Goal: Task Accomplishment & Management: Complete application form

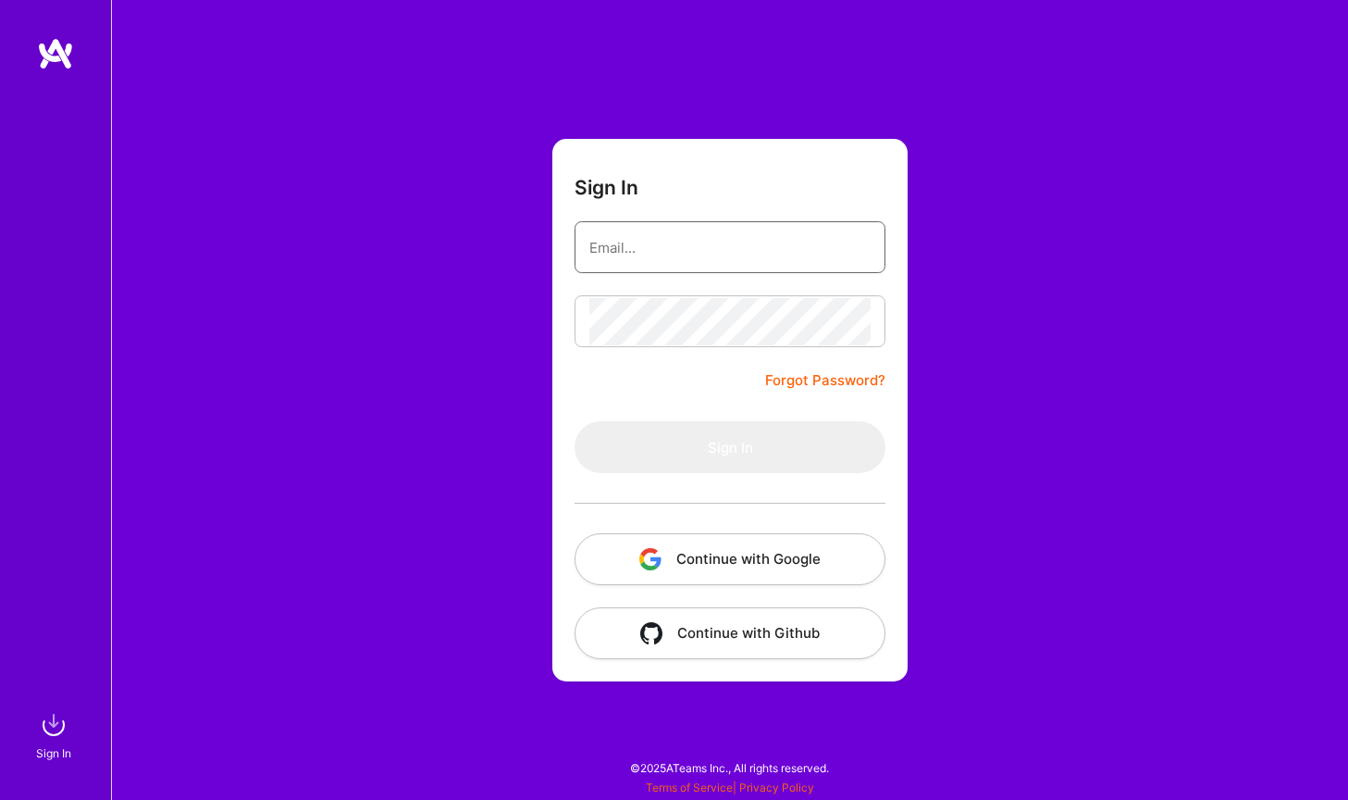
type input "[PERSON_NAME][EMAIL_ADDRESS][PERSON_NAME][DOMAIN_NAME]"
click at [730, 447] on button "Sign In" at bounding box center [730, 447] width 311 height 52
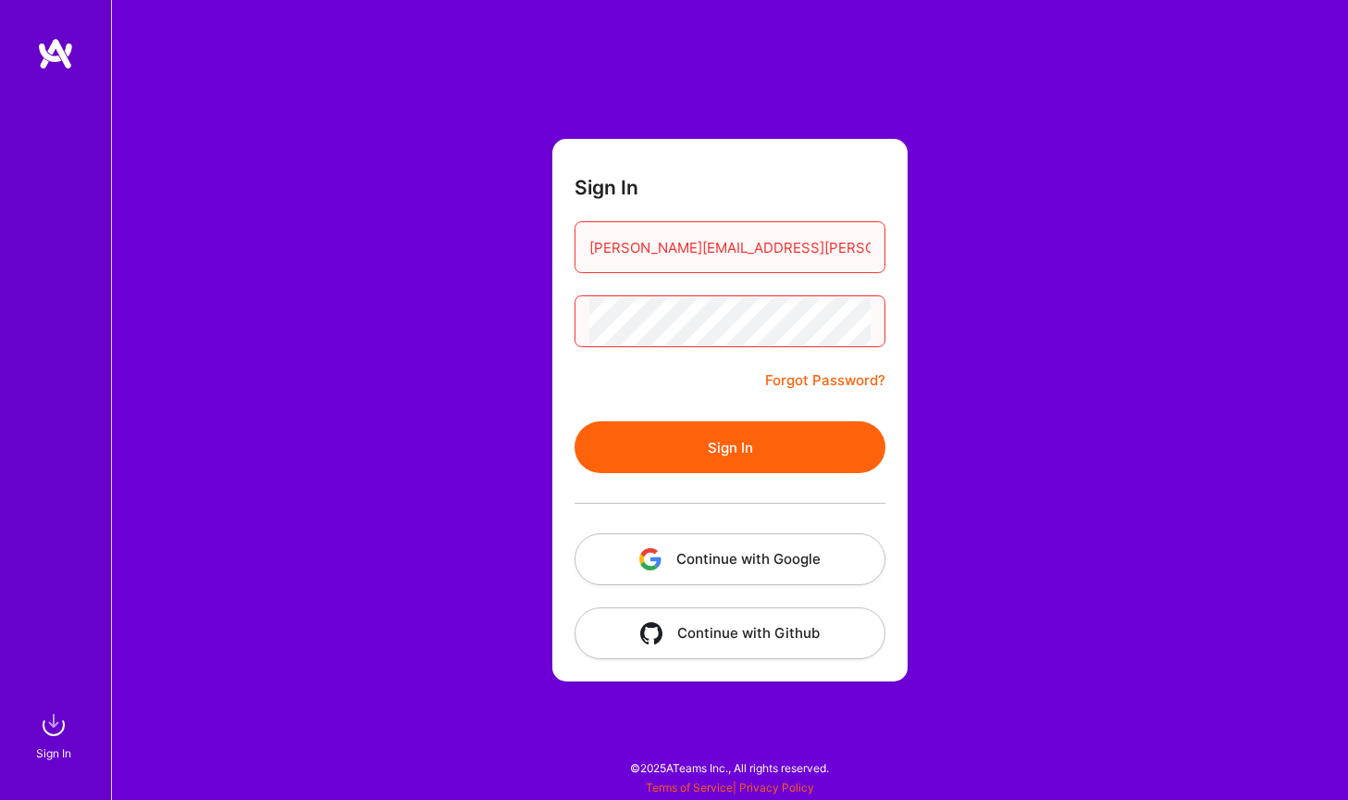
click at [781, 564] on button "Continue with Google" at bounding box center [730, 559] width 311 height 52
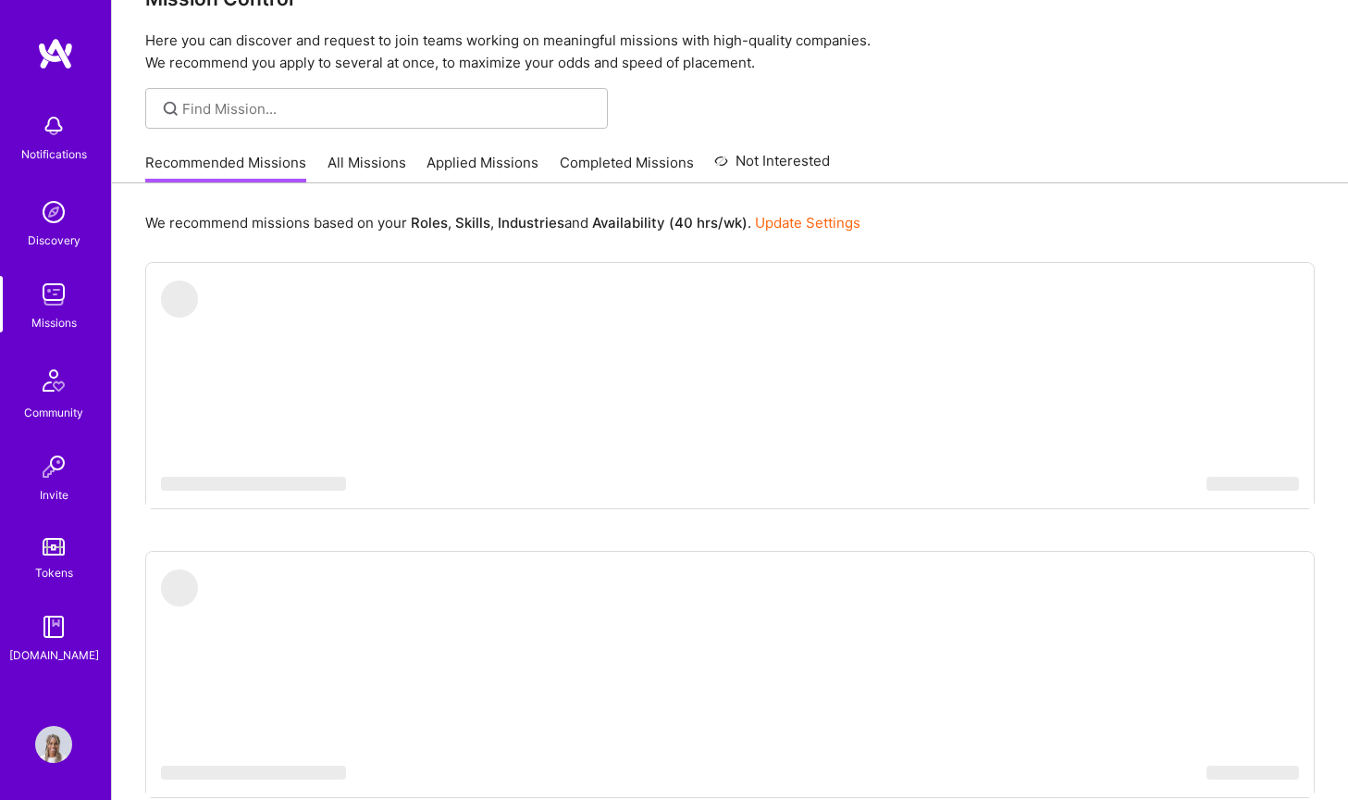
scroll to position [54, 0]
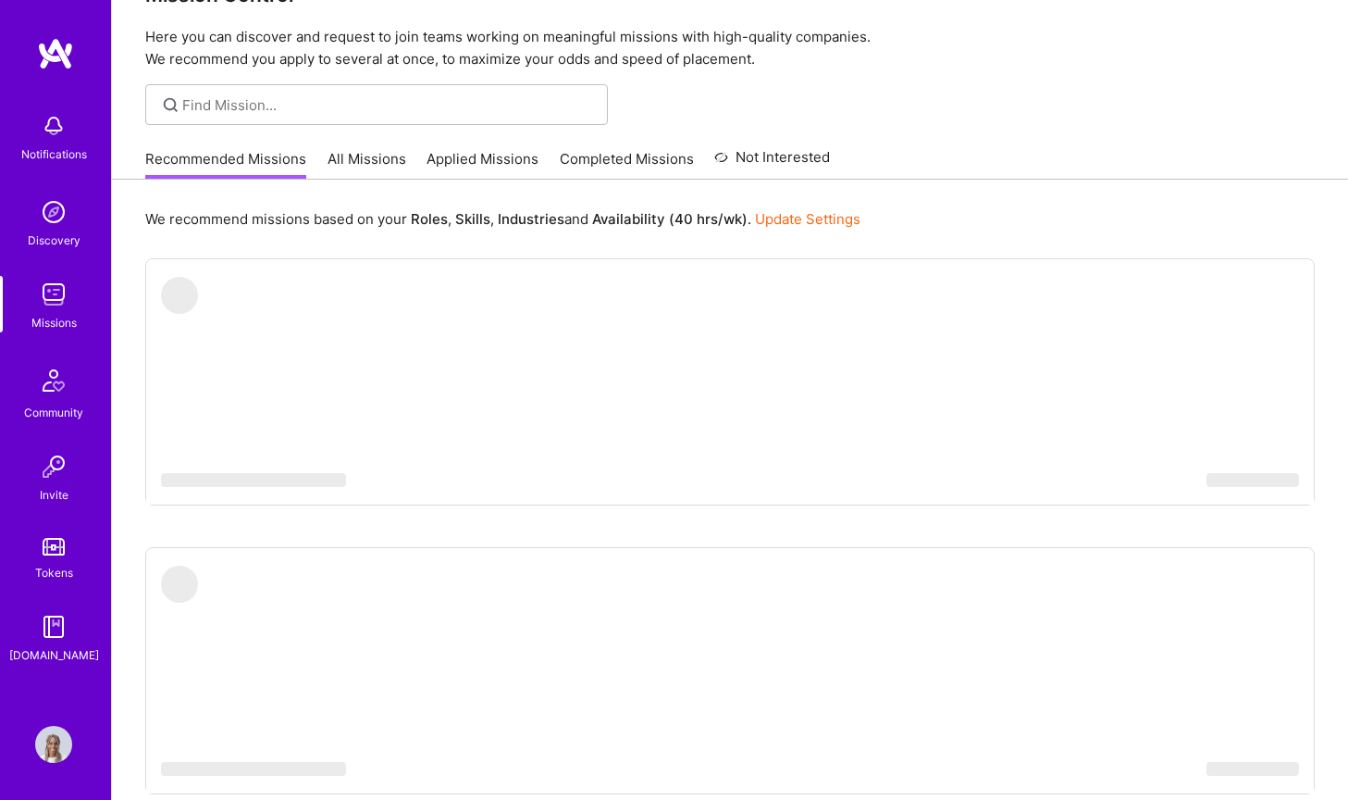
click at [62, 397] on img at bounding box center [53, 380] width 44 height 44
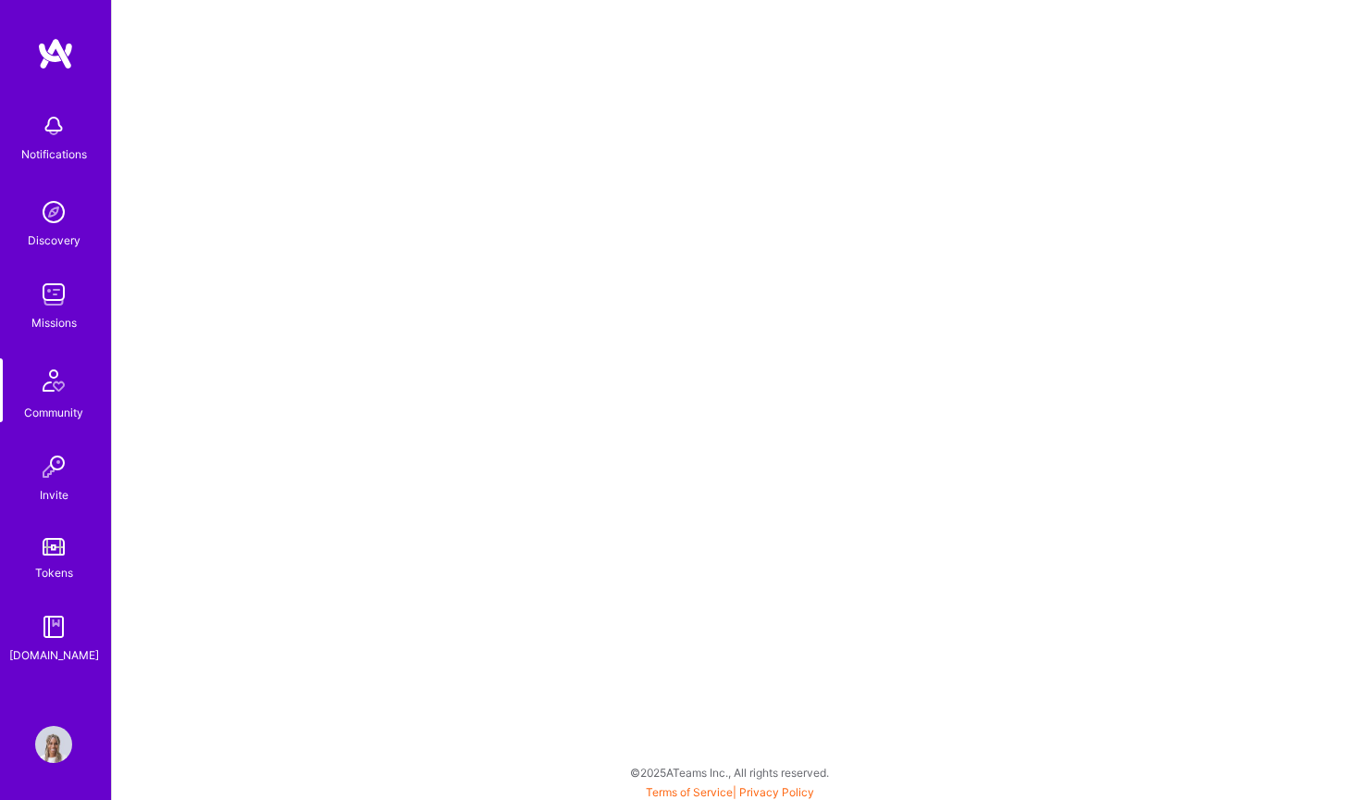
click at [67, 402] on img at bounding box center [53, 380] width 44 height 44
click at [62, 284] on img at bounding box center [53, 294] width 37 height 37
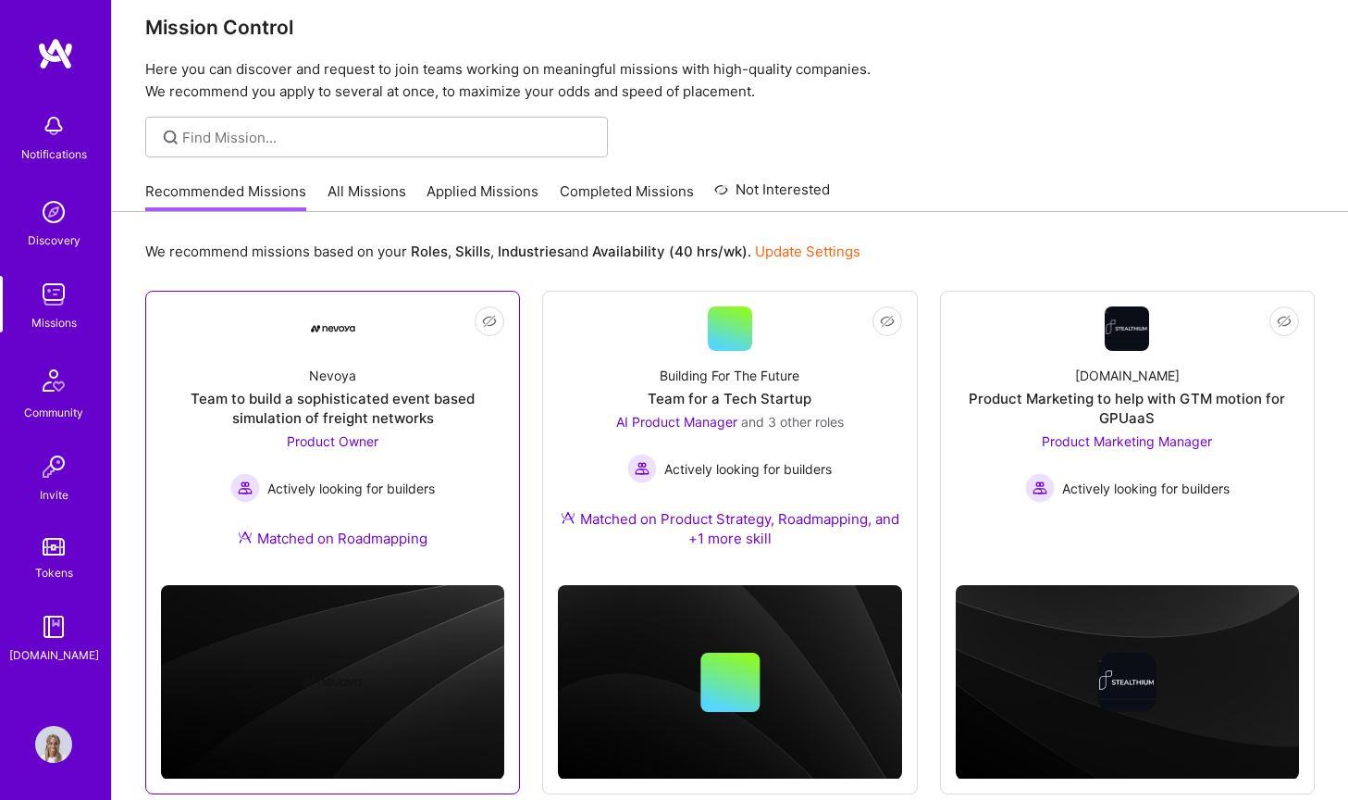
scroll to position [29, 0]
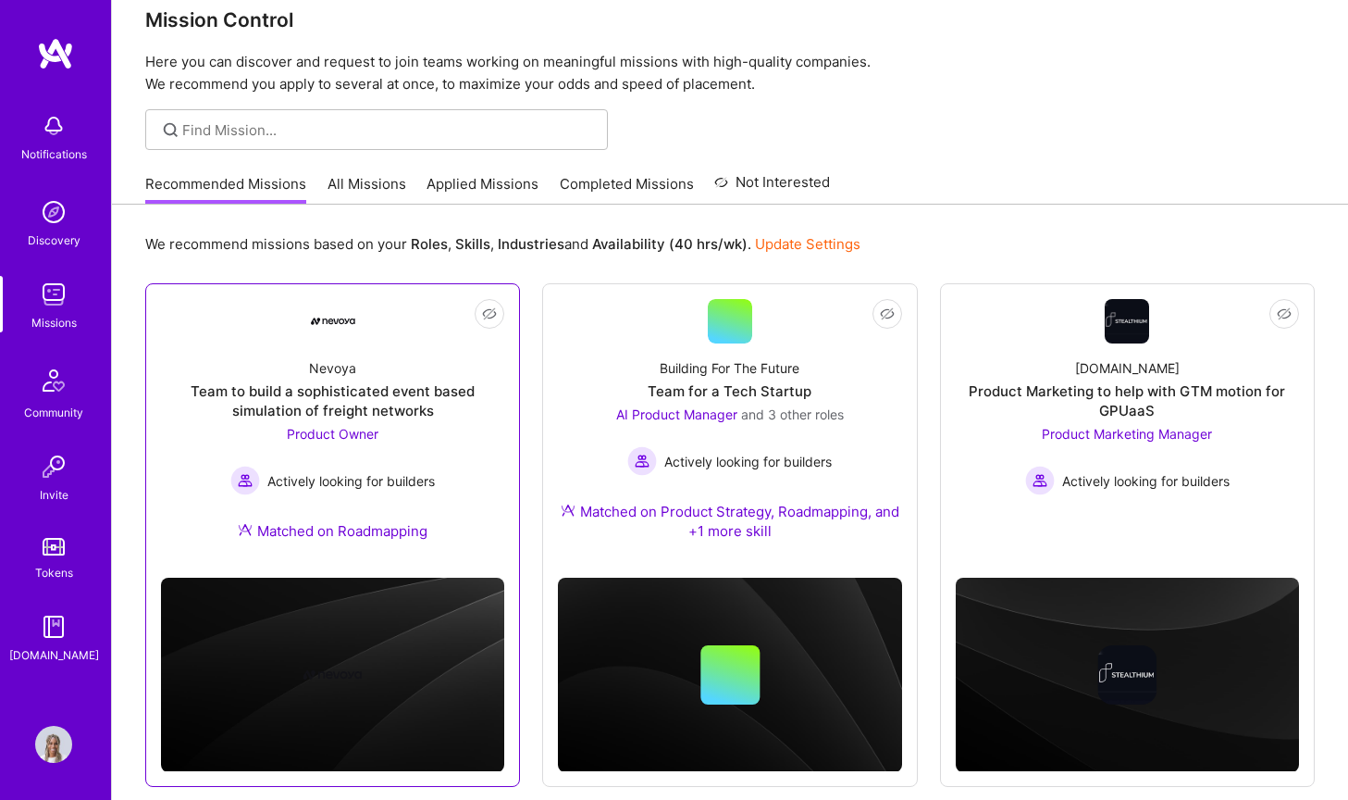
click at [375, 399] on div "Team to build a sophisticated event based simulation of freight networks" at bounding box center [332, 400] width 343 height 39
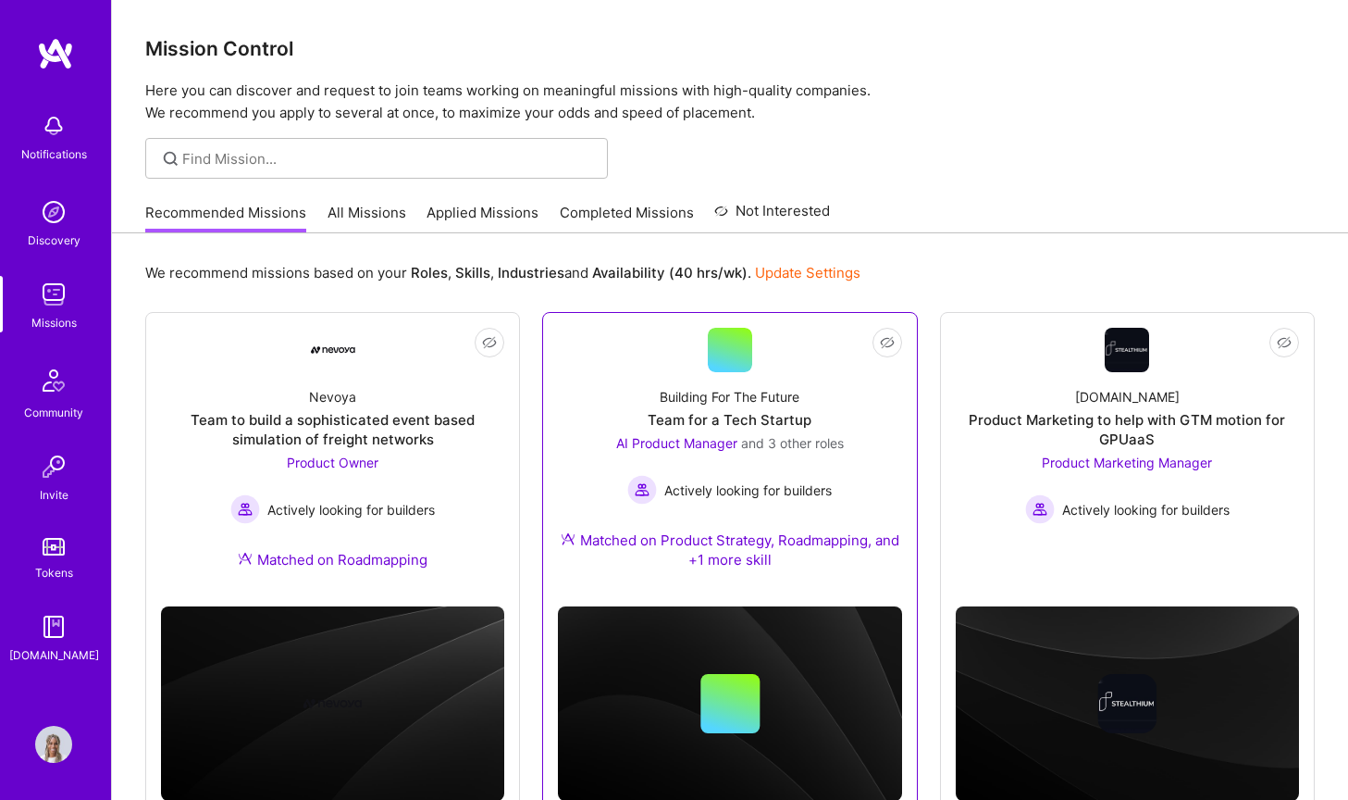
scroll to position [29, 0]
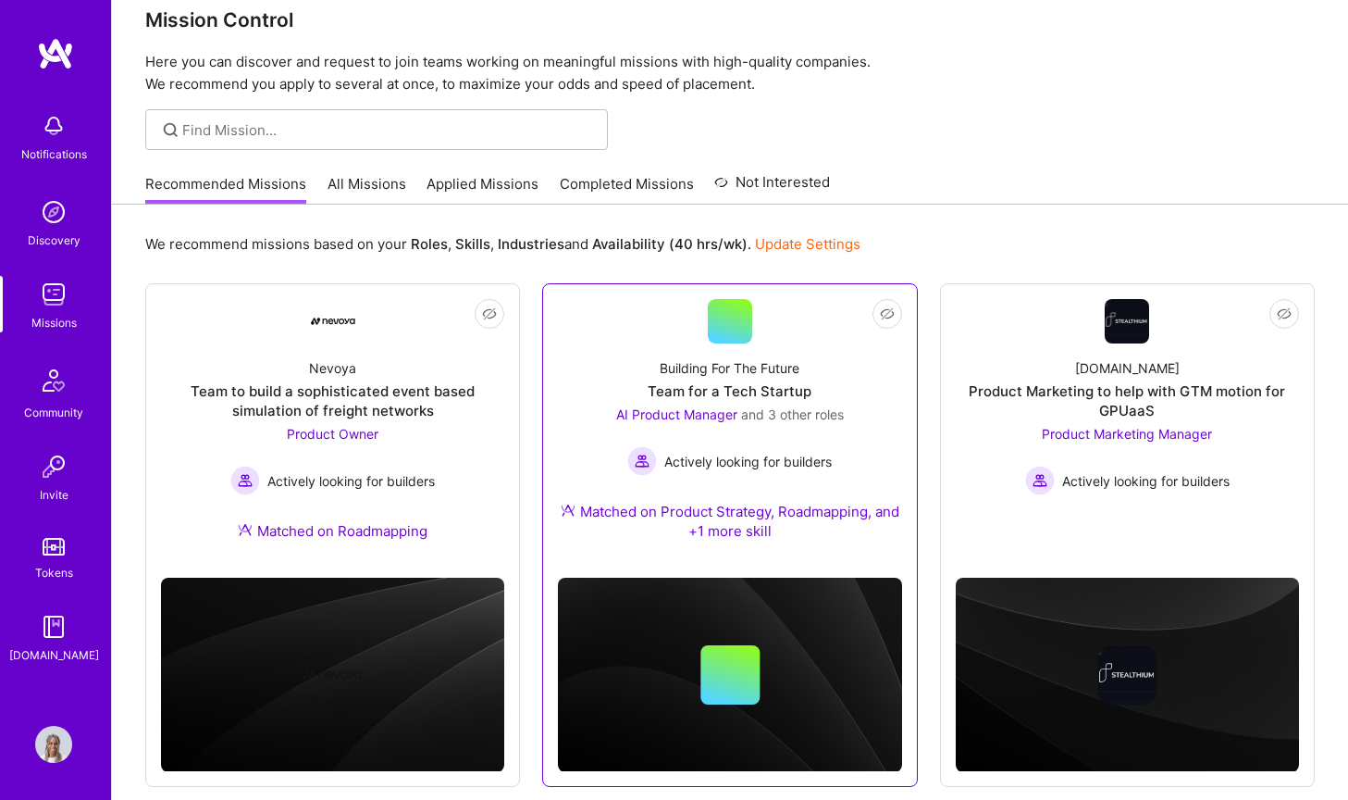
click at [815, 454] on span "Actively looking for builders" at bounding box center [747, 461] width 167 height 19
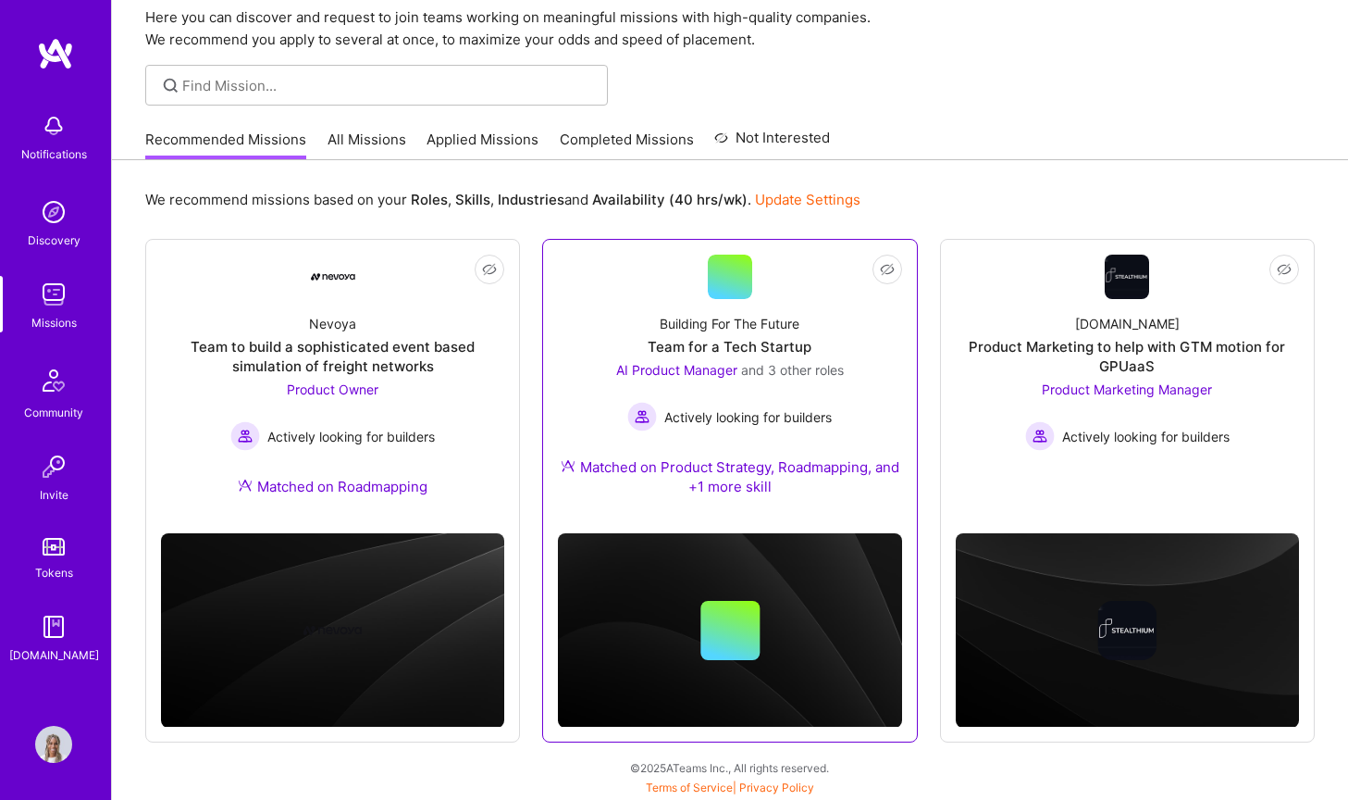
scroll to position [73, 0]
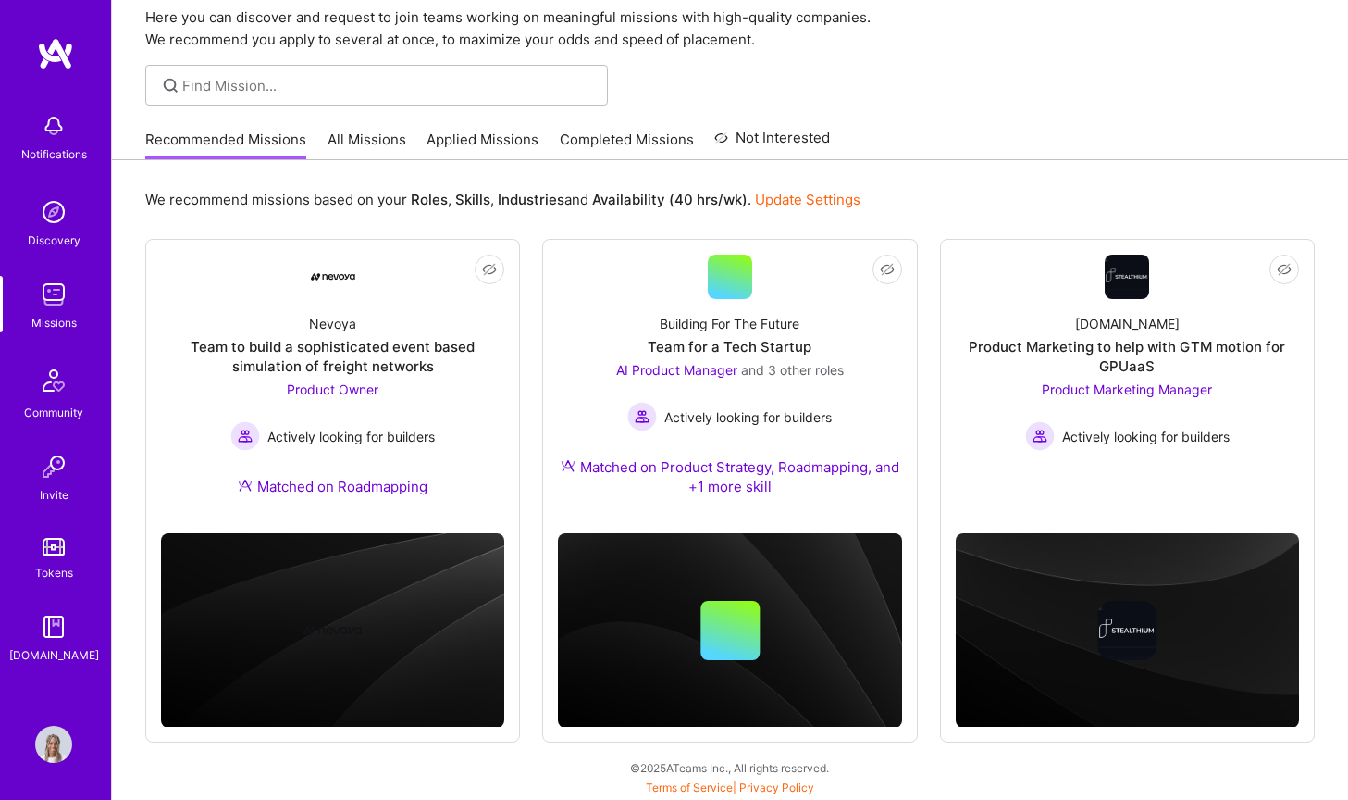
click at [383, 143] on link "All Missions" at bounding box center [367, 145] width 79 height 31
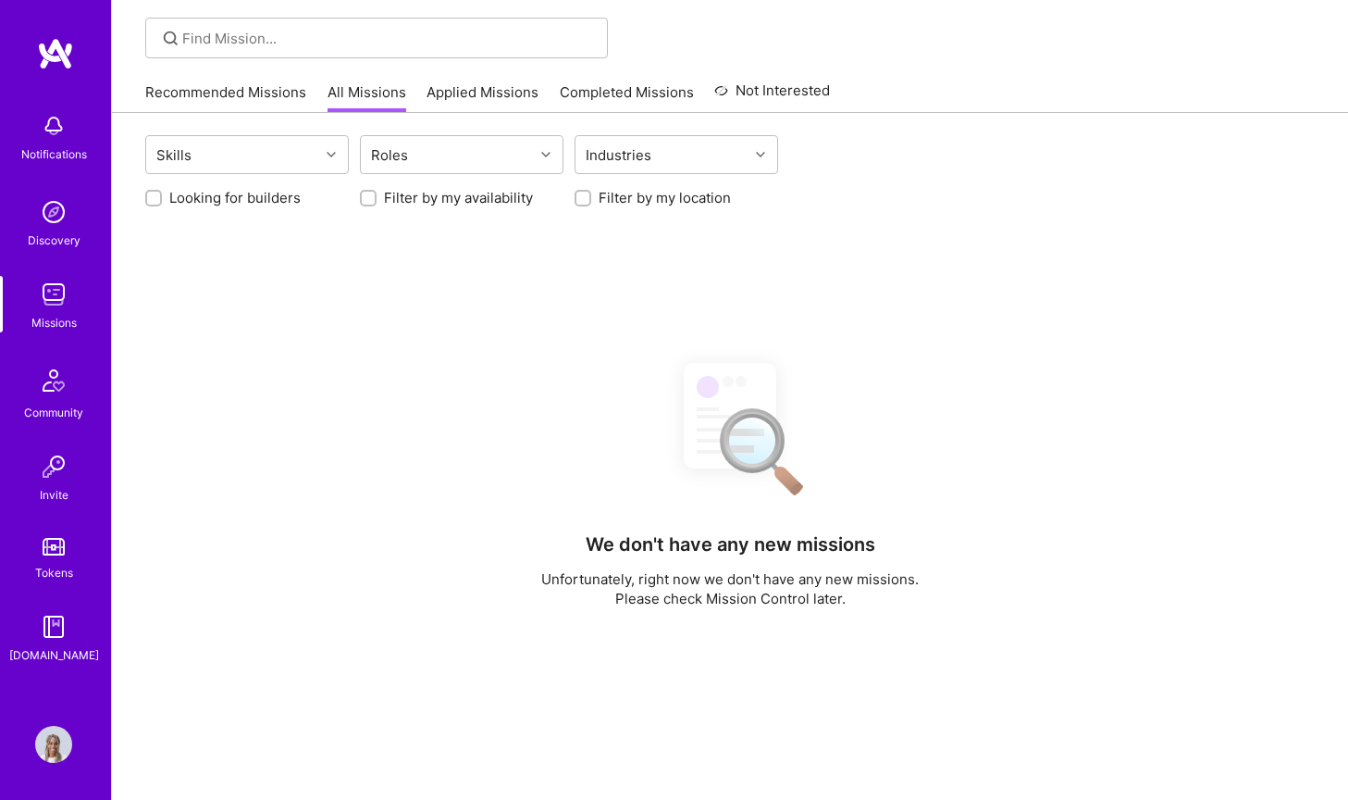
scroll to position [123, 0]
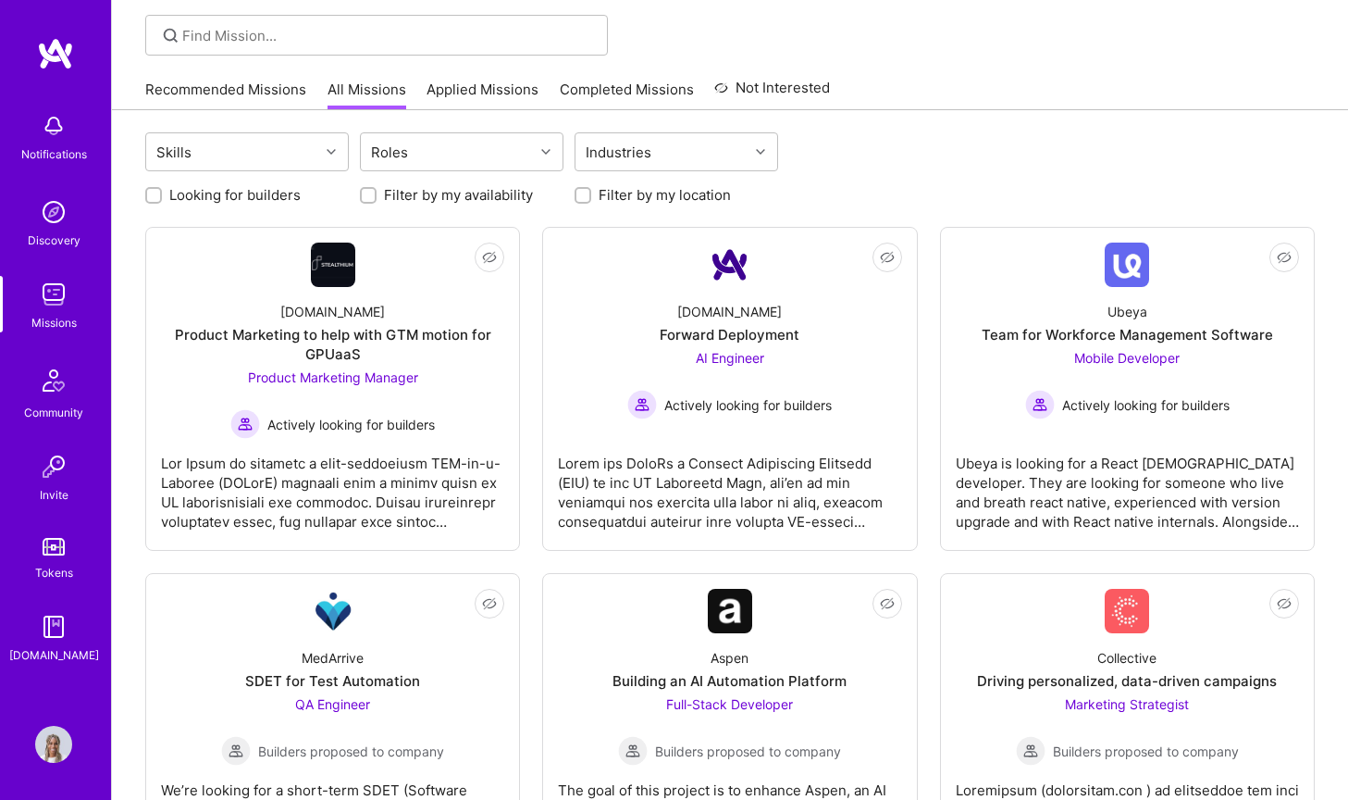
click at [488, 90] on link "Applied Missions" at bounding box center [483, 95] width 112 height 31
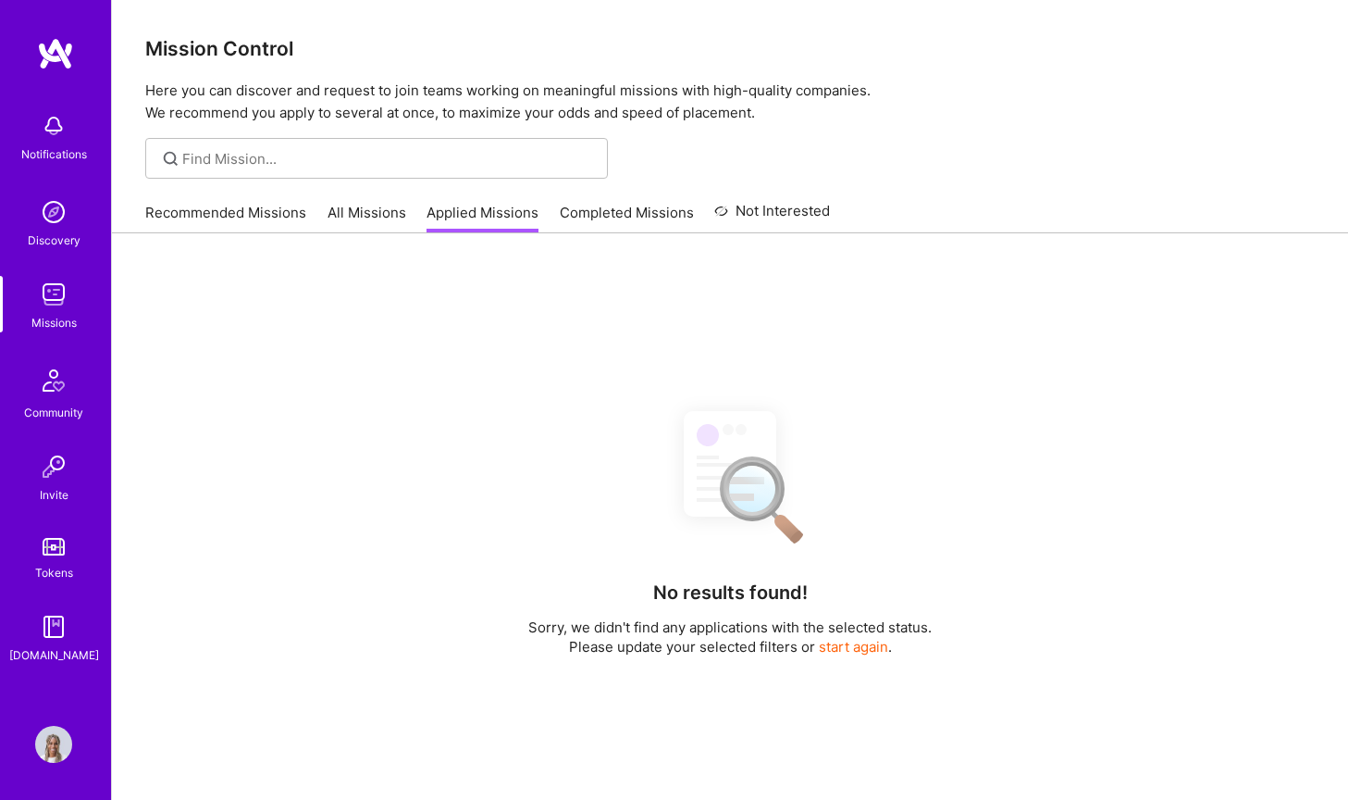
click at [414, 95] on p "Here you can discover and request to join teams working on meaningful missions …" at bounding box center [730, 102] width 1170 height 44
click at [378, 201] on div "Recommended Missions All Missions Applied Missions Completed Missions Not Inter…" at bounding box center [487, 212] width 685 height 40
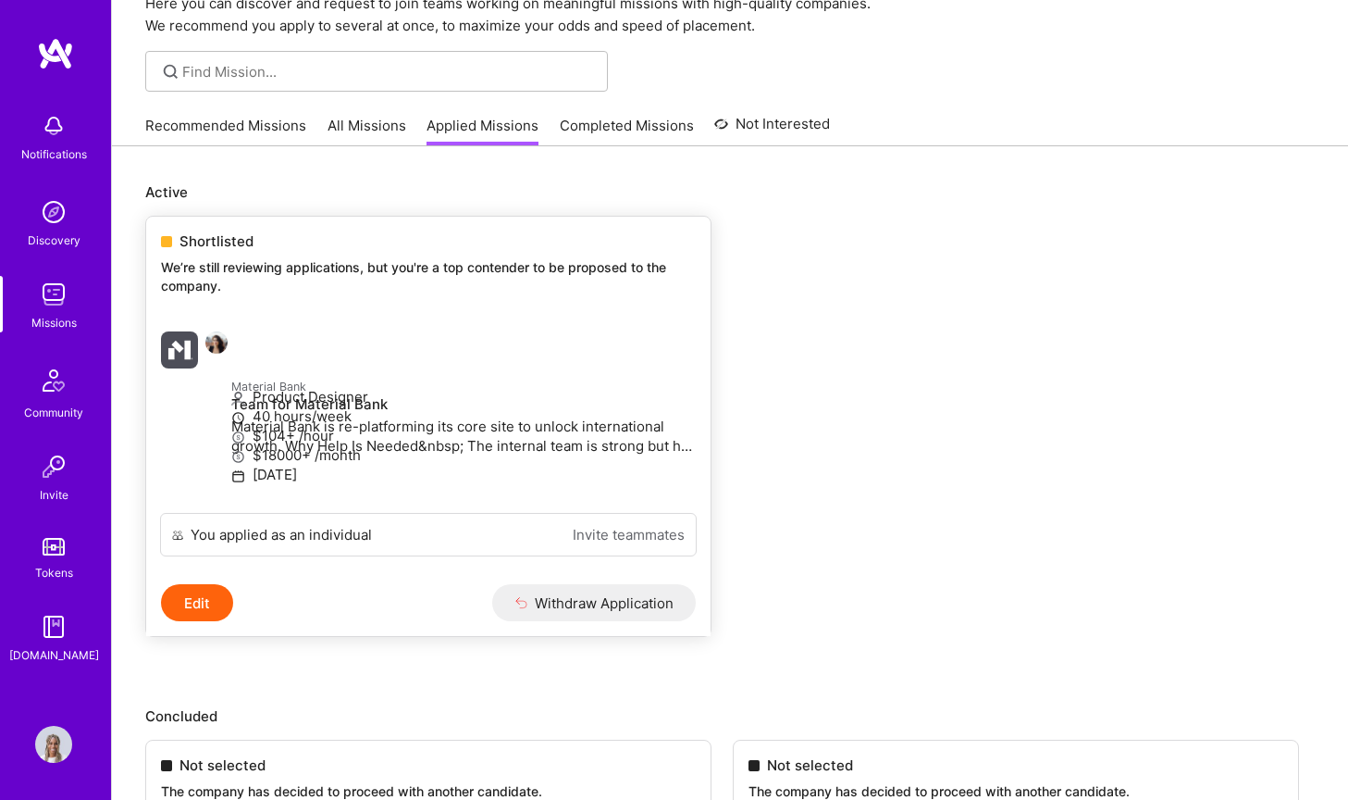
scroll to position [112, 0]
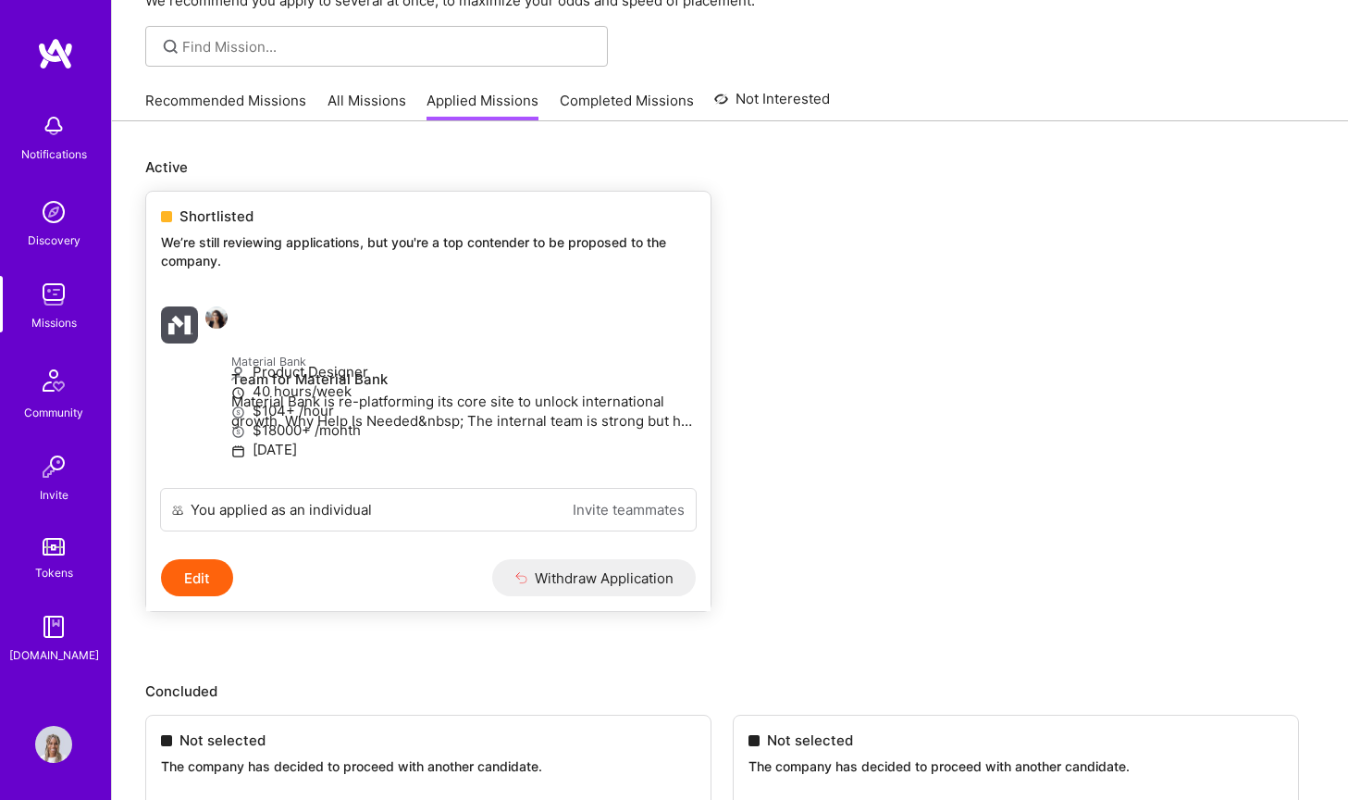
click at [231, 336] on div at bounding box center [196, 324] width 70 height 37
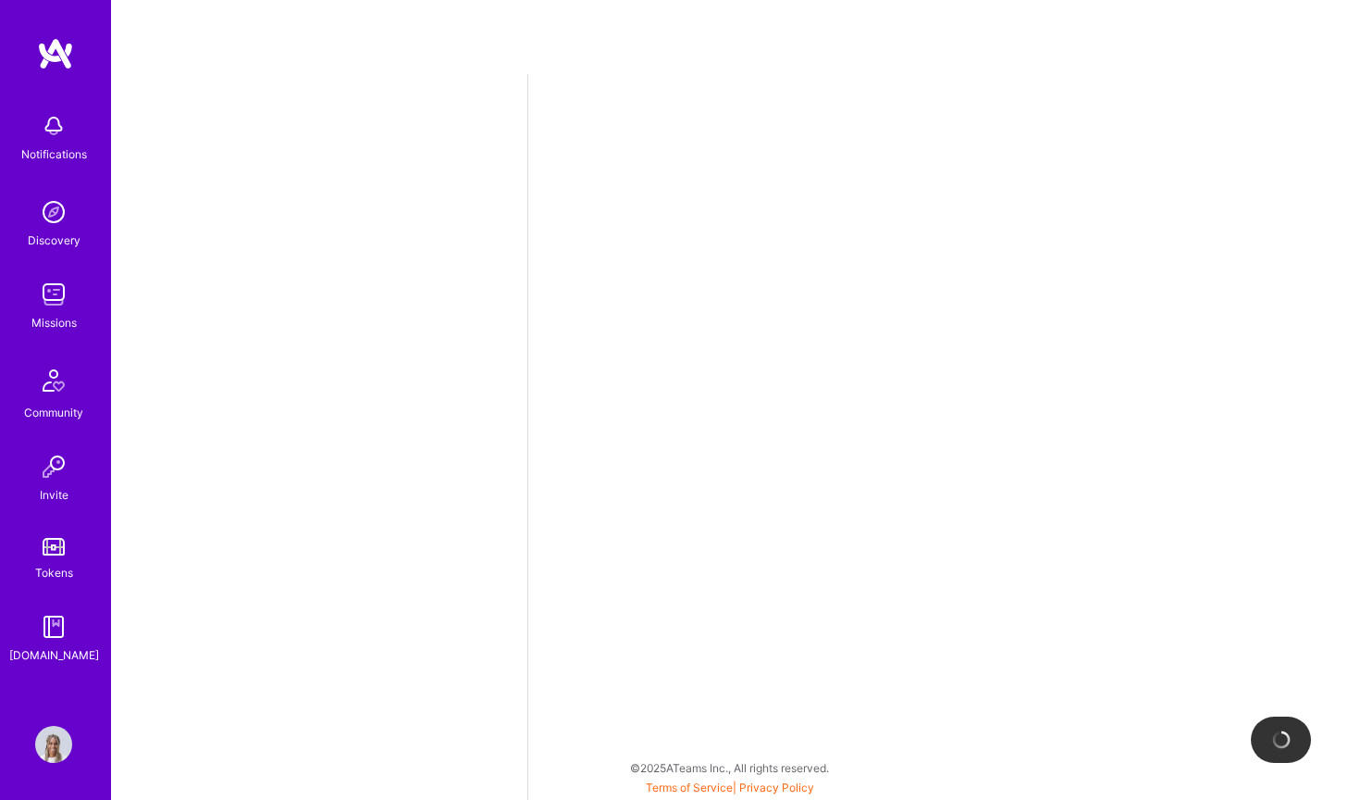
select select "CA"
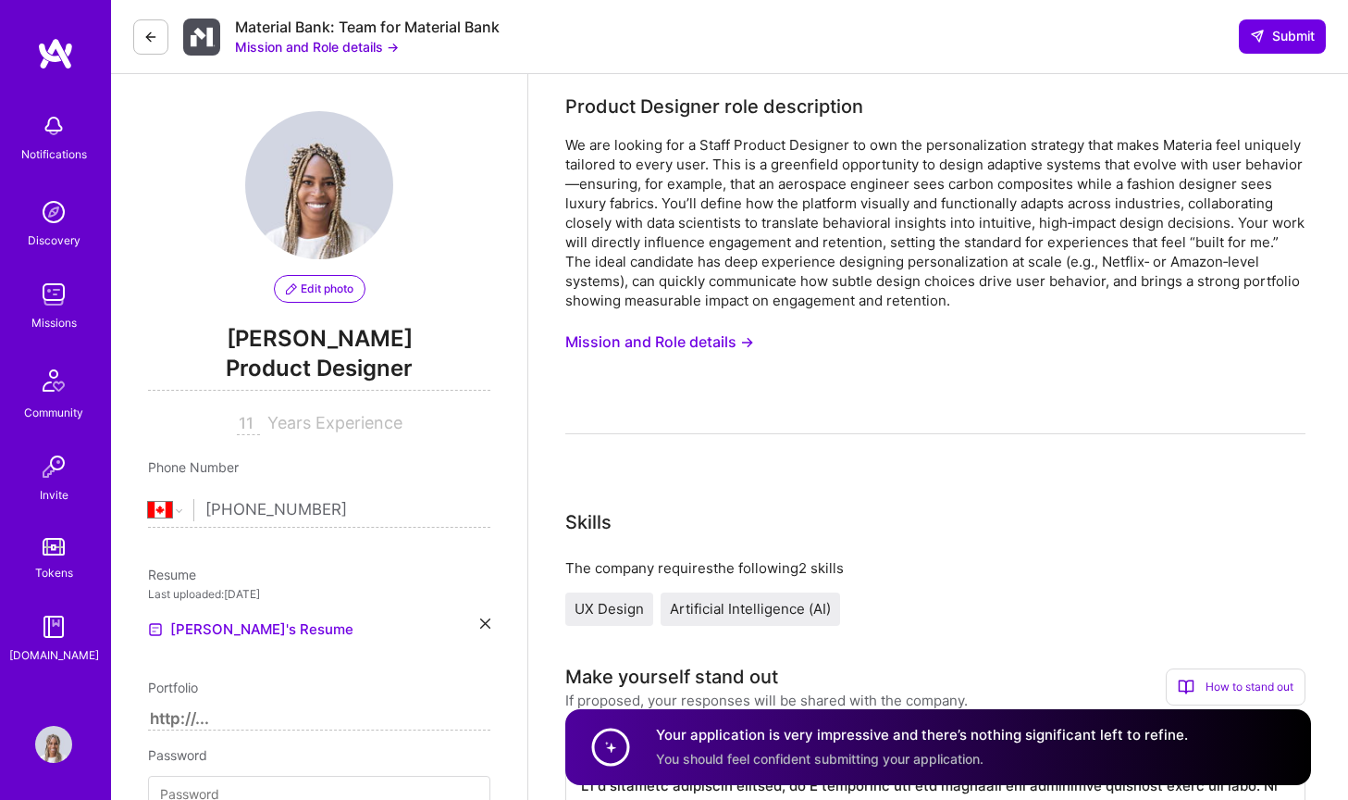
click at [316, 41] on button "Mission and Role details →" at bounding box center [317, 46] width 164 height 19
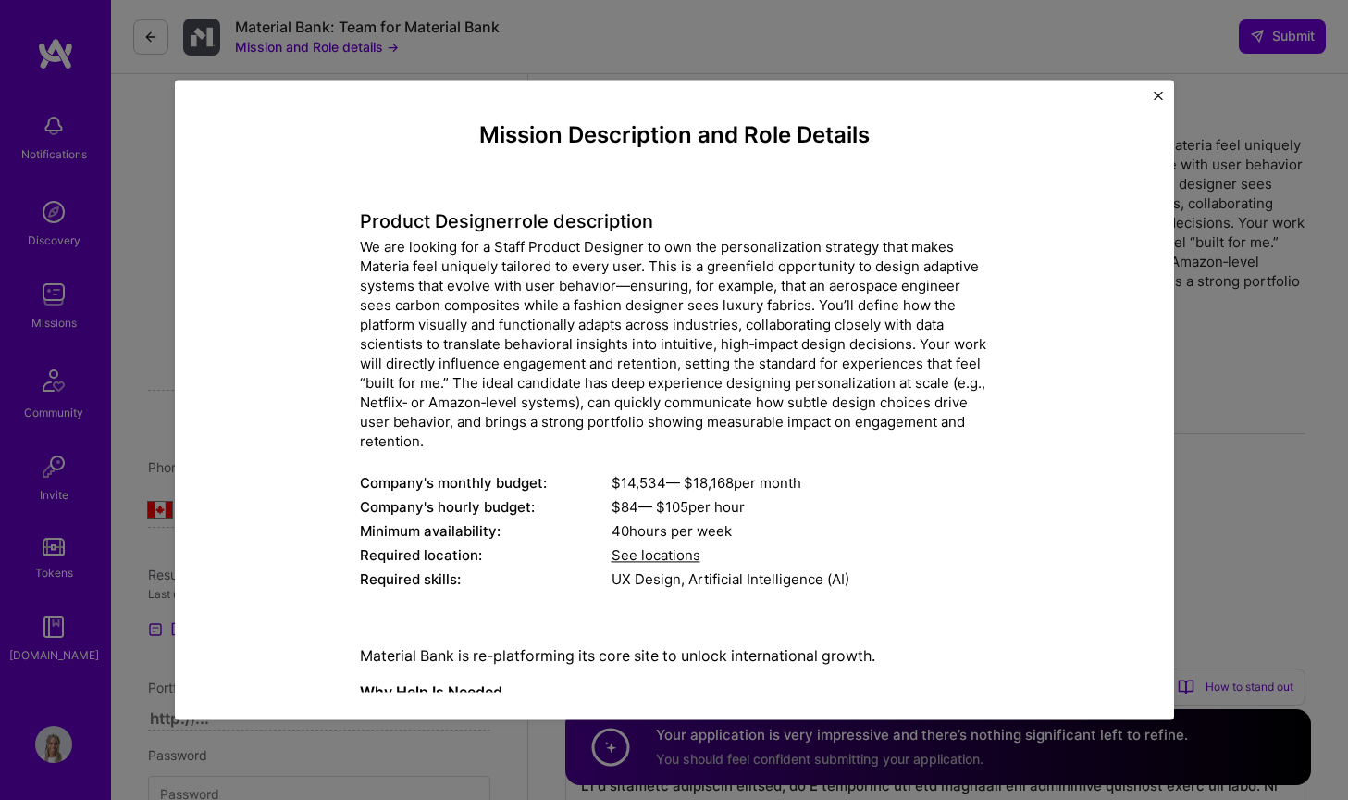
click at [904, 43] on div "Mission Description and Role Details Product Designer role description Company'…" at bounding box center [674, 400] width 1348 height 800
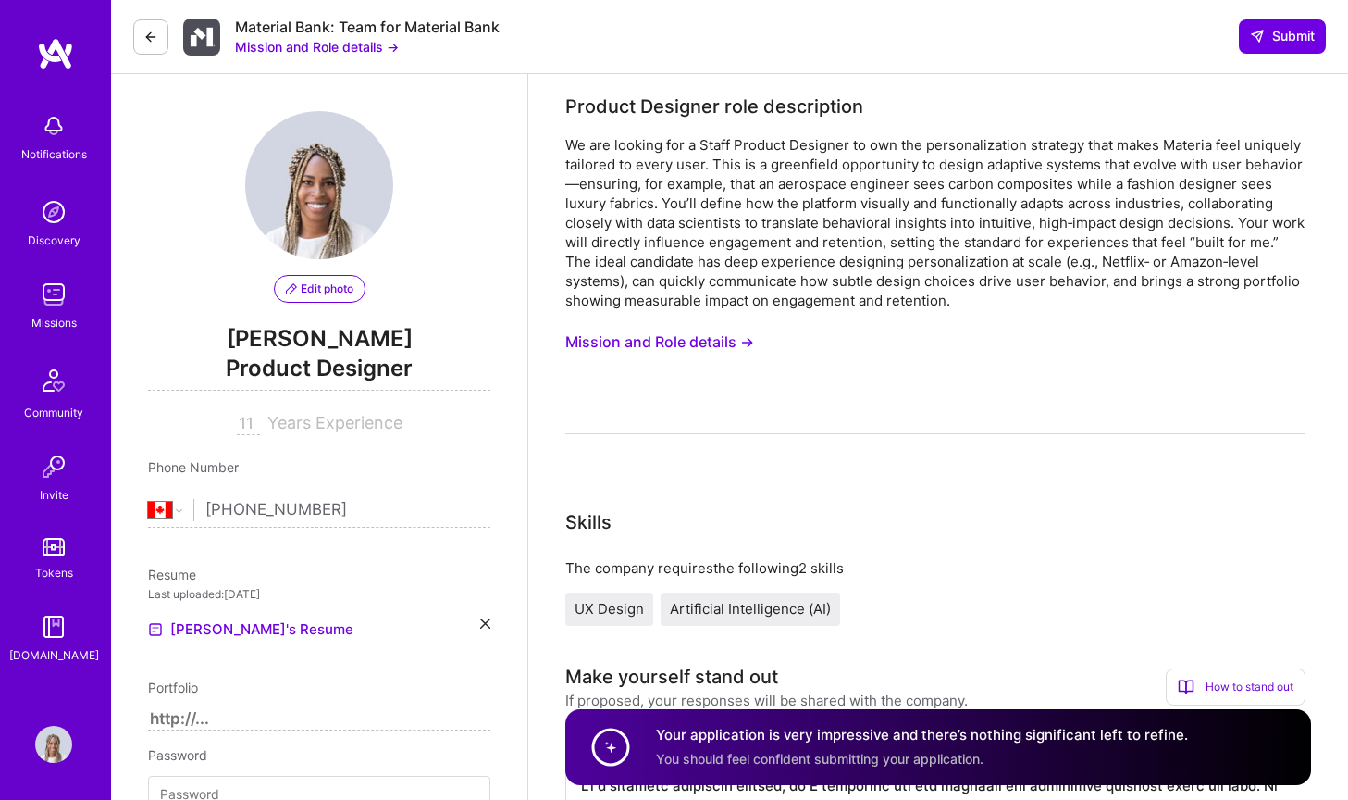
click at [146, 31] on icon at bounding box center [150, 37] width 15 height 15
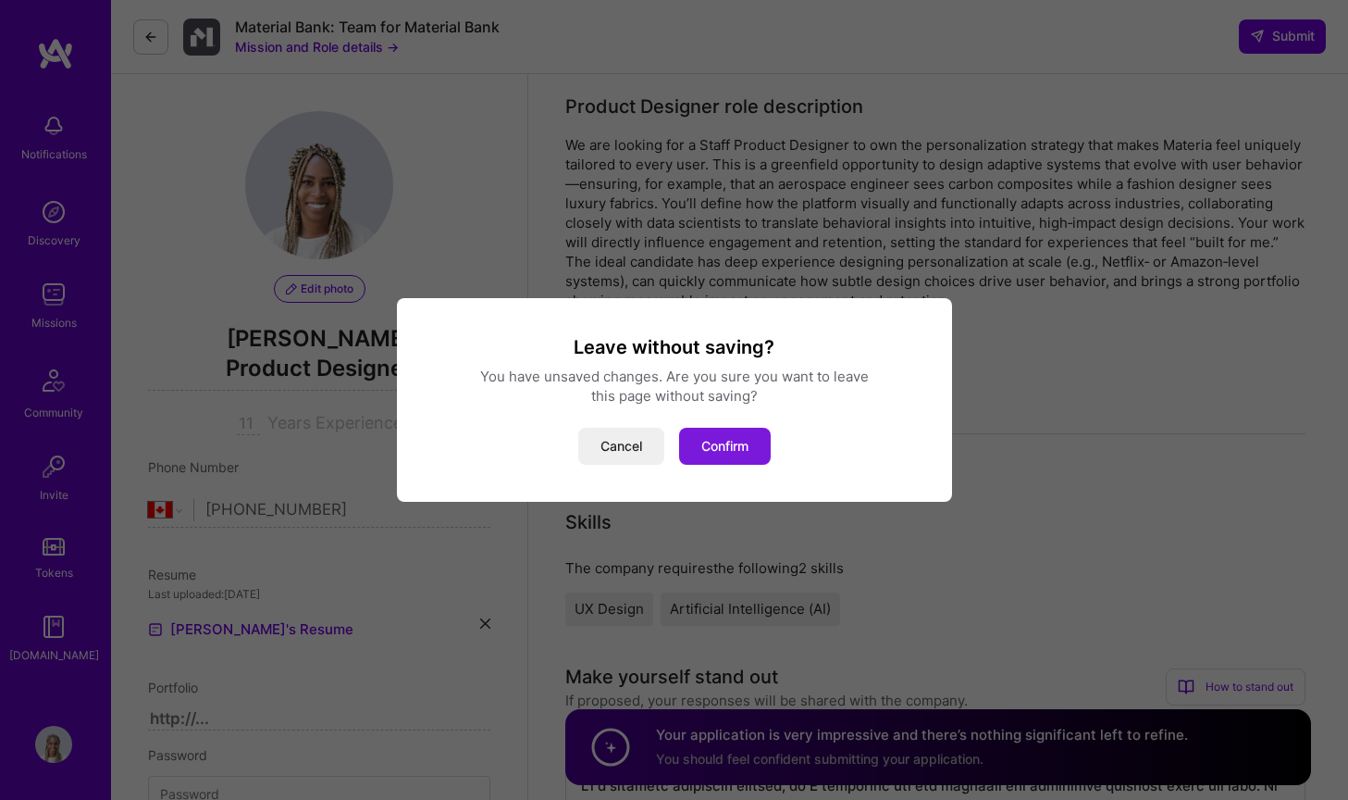
click at [734, 445] on button "Confirm" at bounding box center [725, 446] width 92 height 37
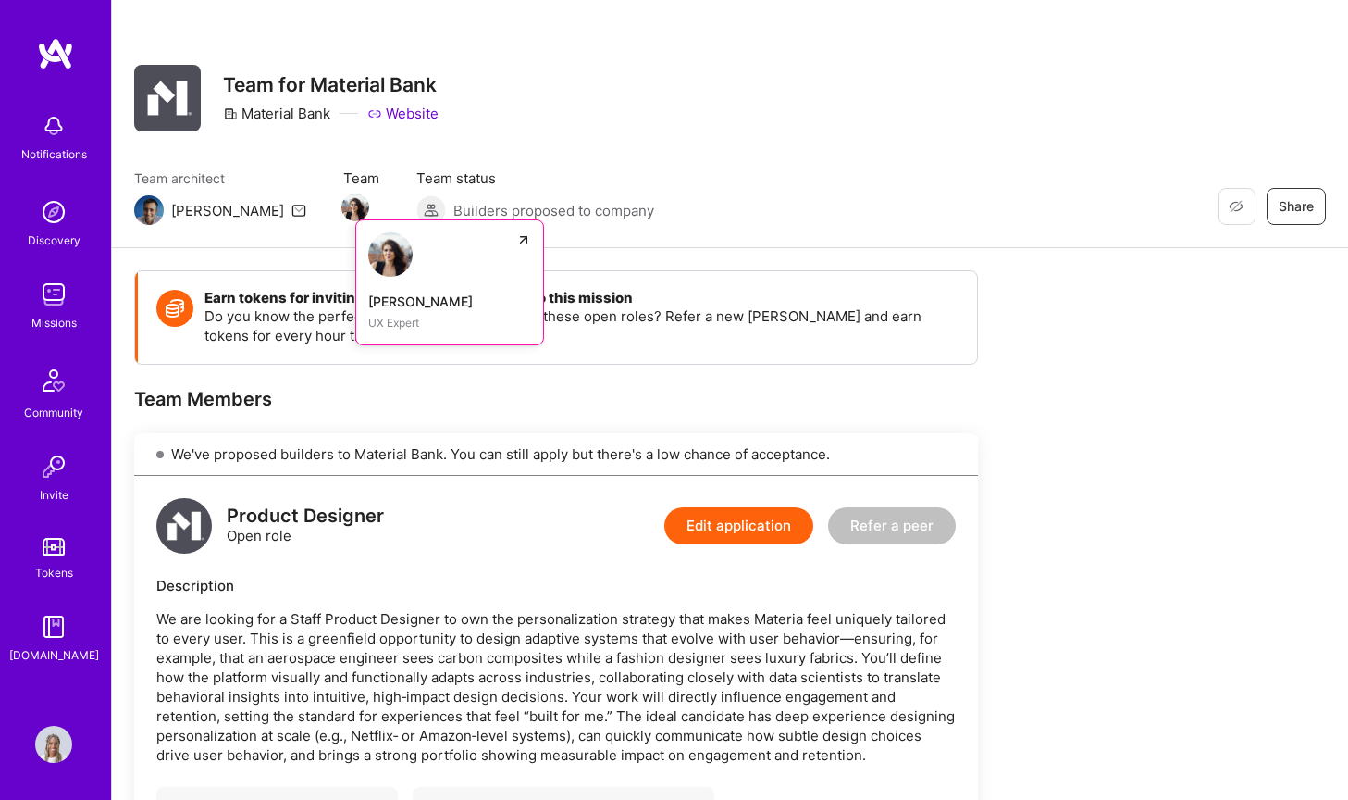
click at [341, 201] on img at bounding box center [355, 207] width 28 height 28
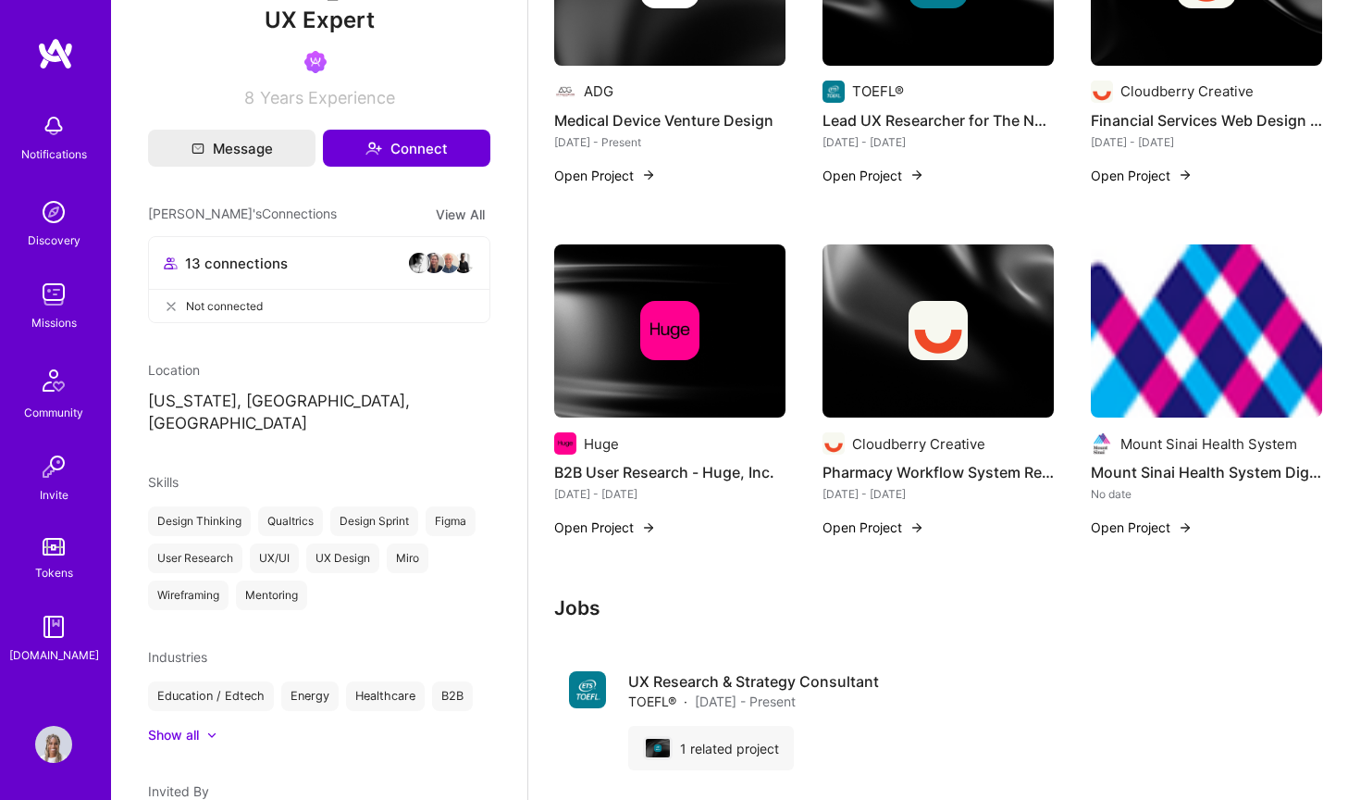
scroll to position [493, 0]
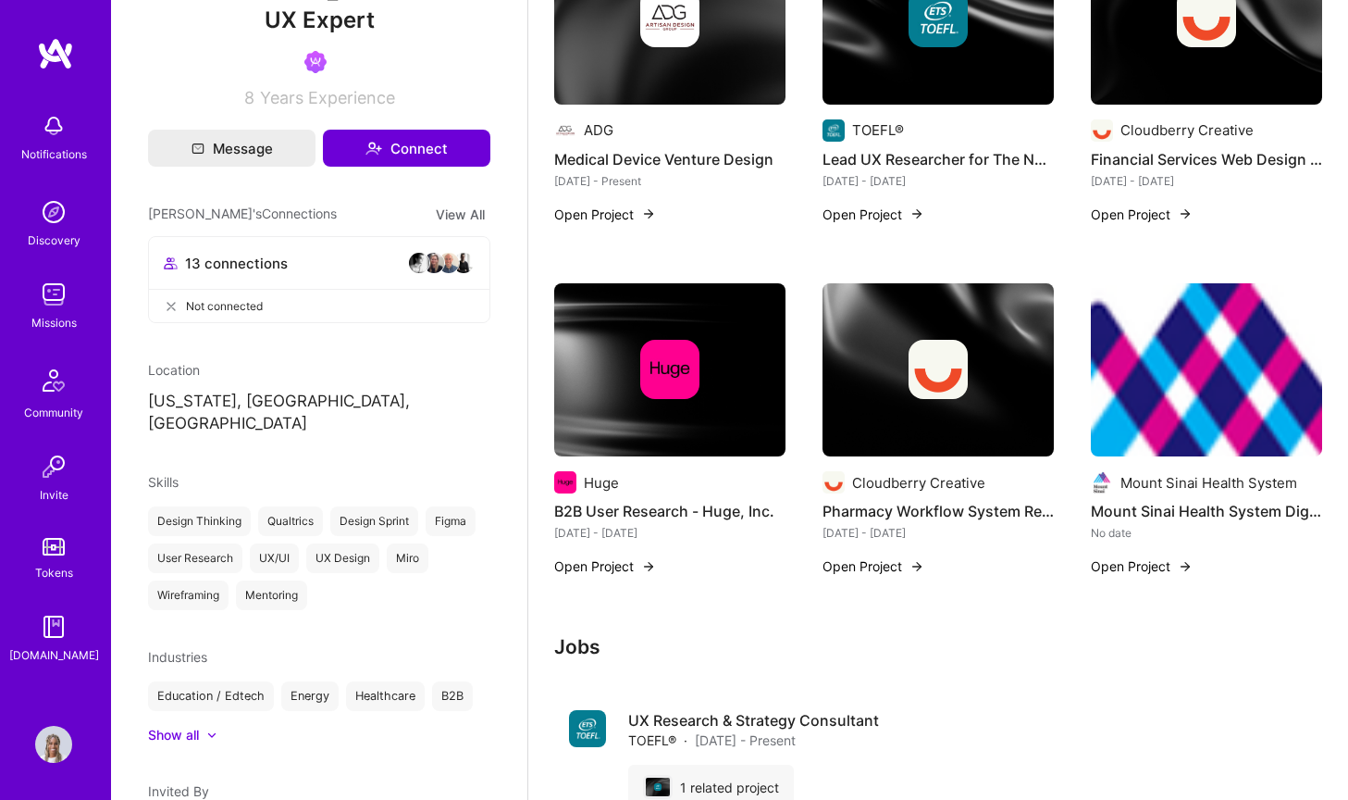
click at [642, 81] on img at bounding box center [669, 18] width 231 height 174
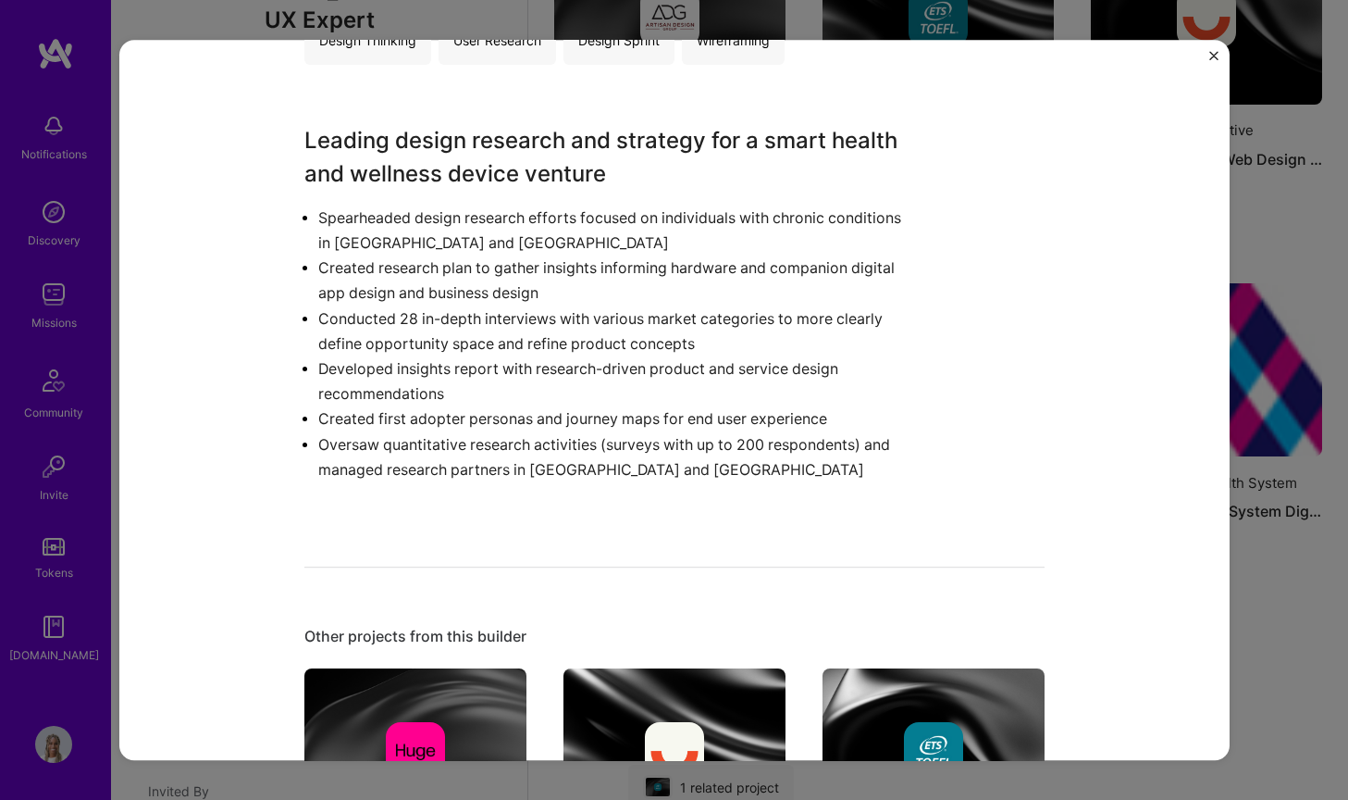
scroll to position [130, 0]
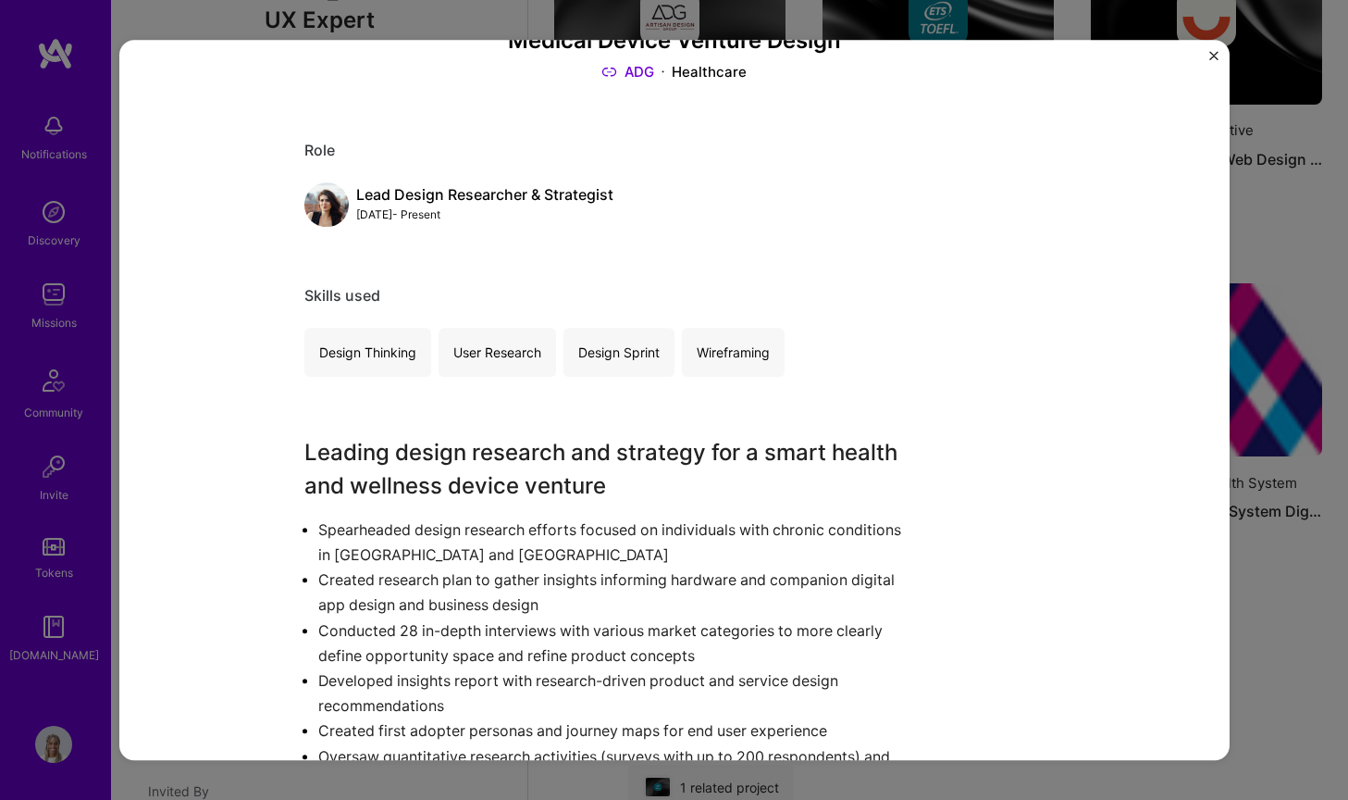
click at [1258, 242] on div "Medical Device Venture Design ADG Healthcare Role Lead Design Researcher & Stra…" at bounding box center [674, 400] width 1348 height 800
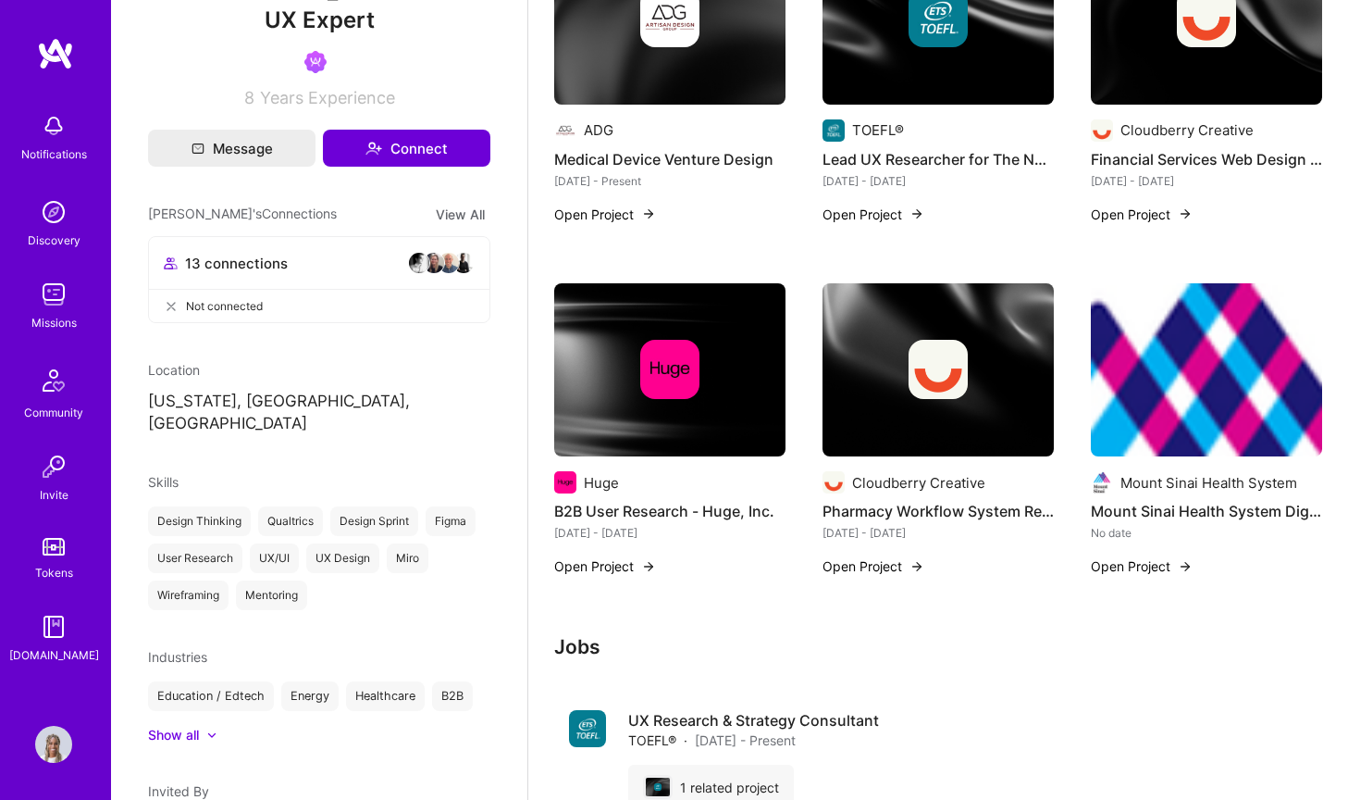
click at [944, 19] on img at bounding box center [938, 17] width 59 height 59
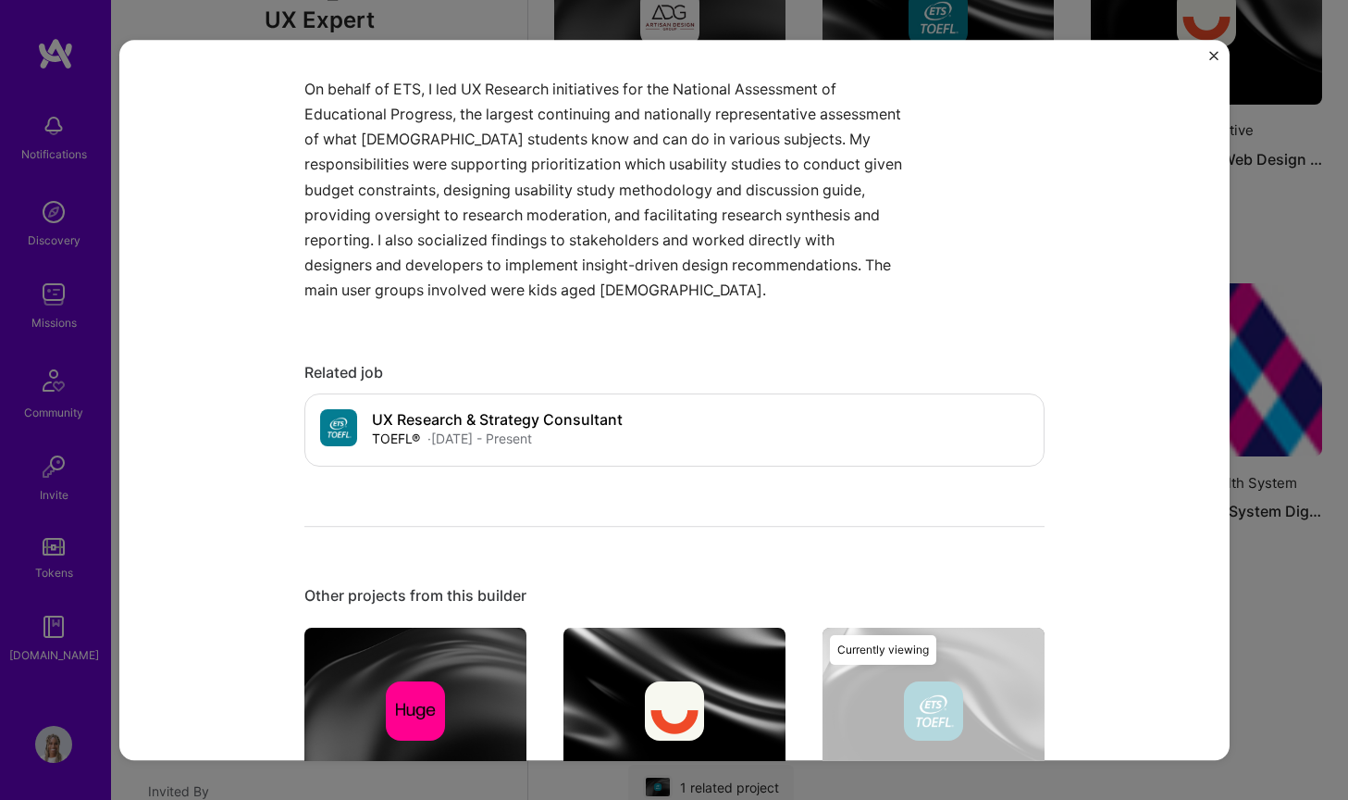
scroll to position [303, 0]
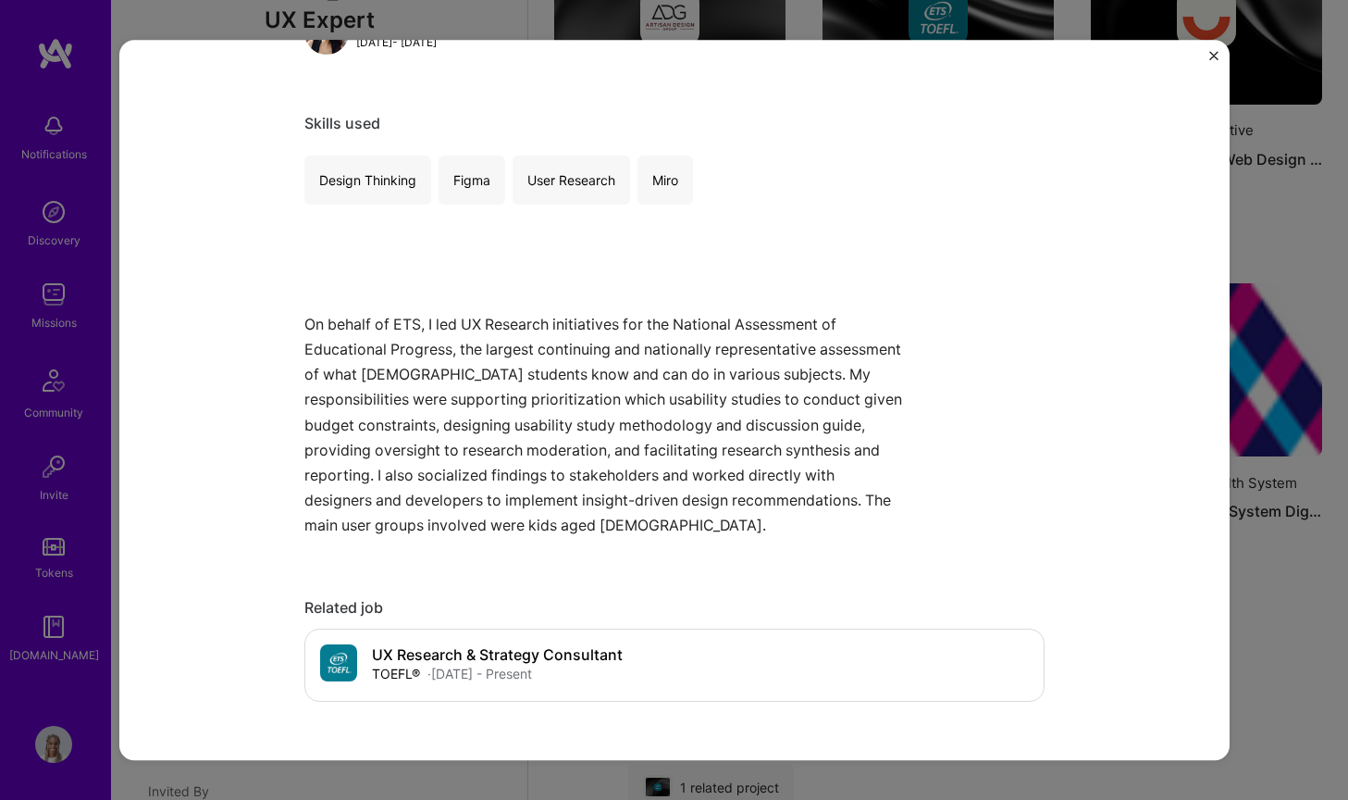
click at [1249, 253] on div "Lead UX Researcher for The Nation's Report Card TOEFL® Education / Edtech Proje…" at bounding box center [674, 400] width 1348 height 800
click at [1268, 262] on div "Lead UX Researcher for The Nation's Report Card TOEFL® Education / Edtech Proje…" at bounding box center [674, 400] width 1348 height 800
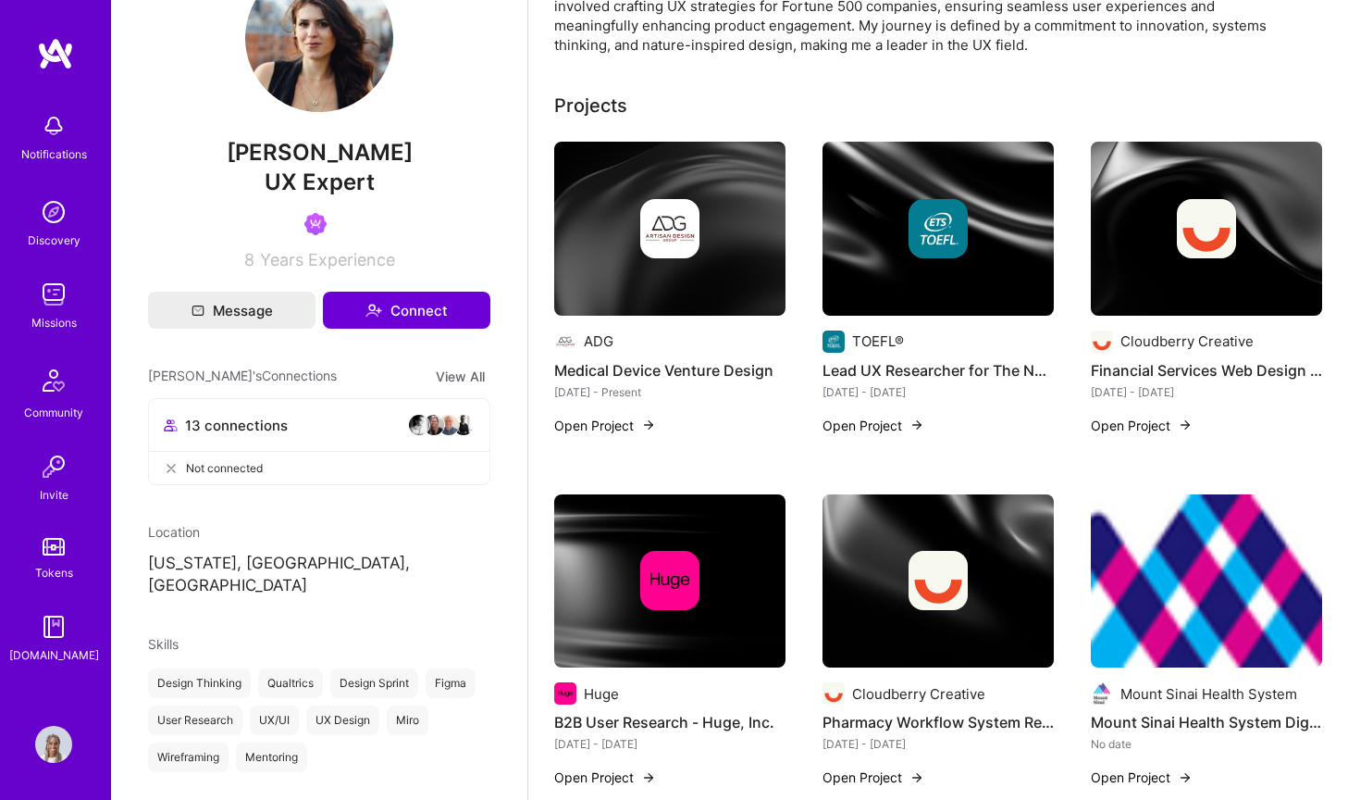
scroll to position [40, 0]
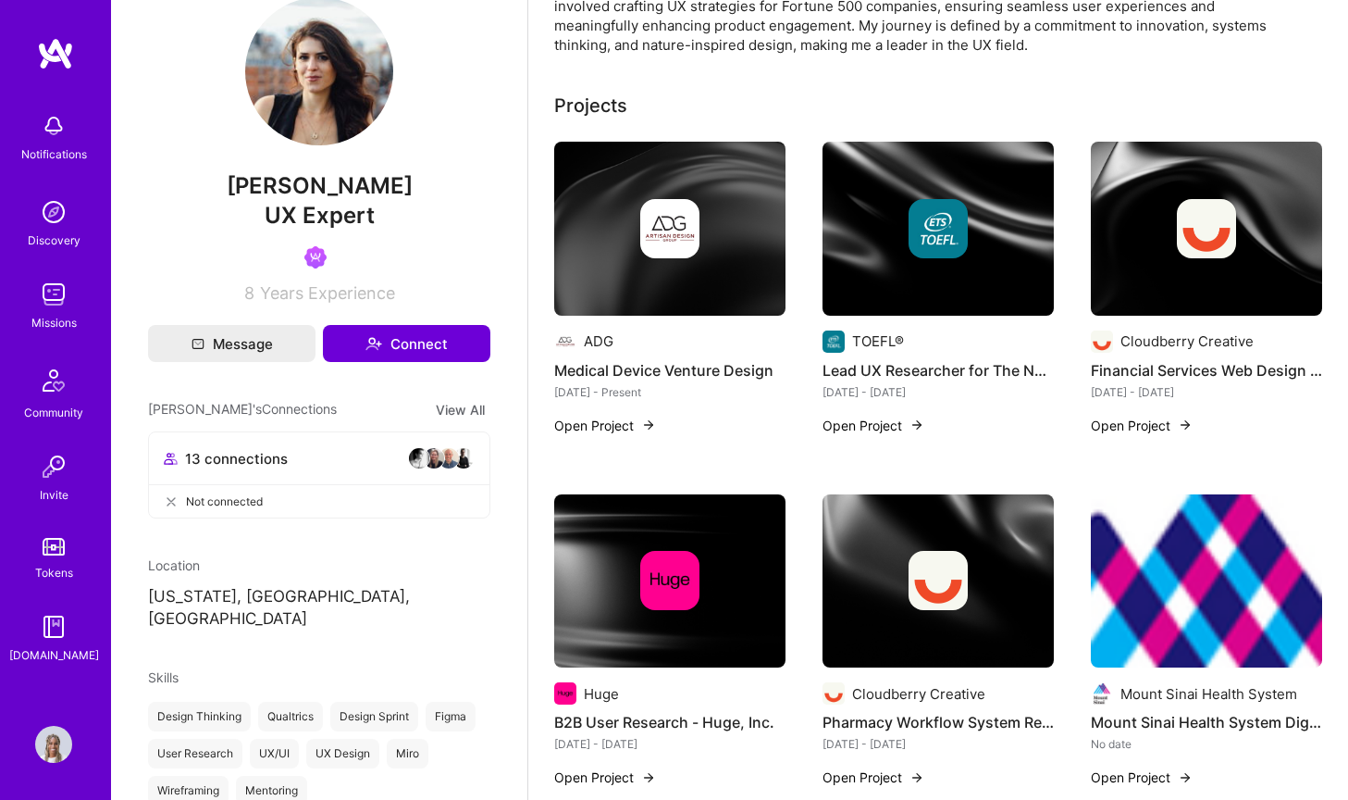
click at [397, 215] on div "UX Expert" at bounding box center [319, 215] width 342 height 31
drag, startPoint x: 417, startPoint y: 189, endPoint x: 189, endPoint y: 186, distance: 228.6
click at [189, 186] on span "[PERSON_NAME]" at bounding box center [319, 186] width 342 height 28
copy span "[PERSON_NAME]"
